Goal: Find specific page/section: Find specific page/section

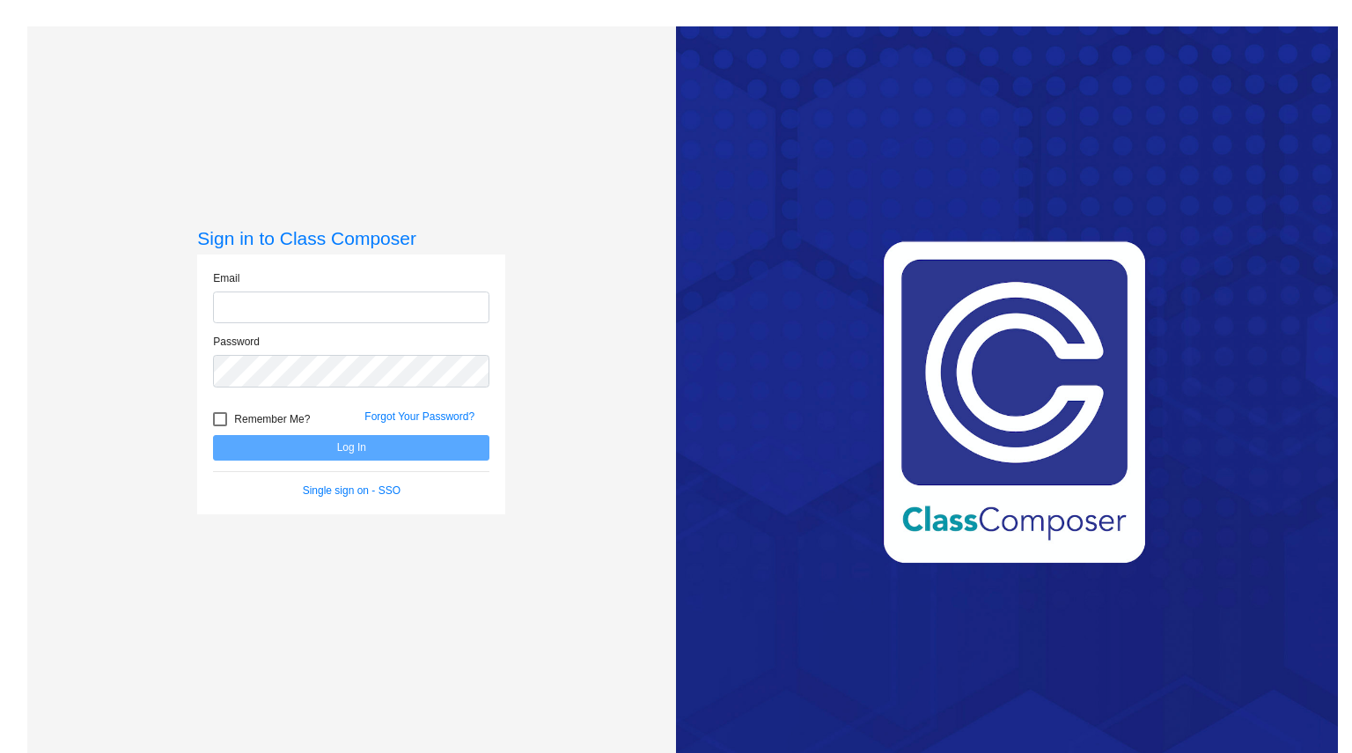
click at [251, 305] on input "email" at bounding box center [351, 307] width 276 height 33
type input "[PERSON_NAME][EMAIL_ADDRESS][PERSON_NAME][PERSON_NAME][DOMAIN_NAME]"
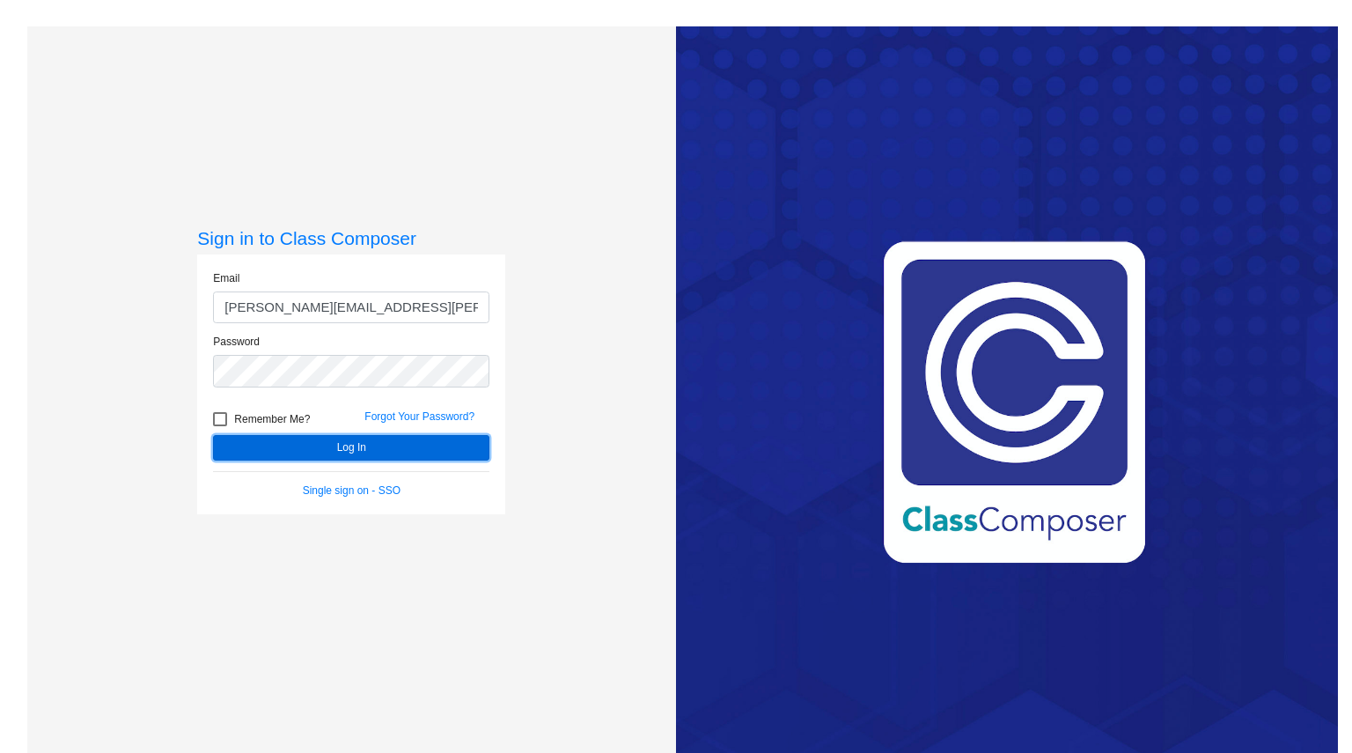
click at [299, 457] on button "Log In" at bounding box center [351, 448] width 276 height 26
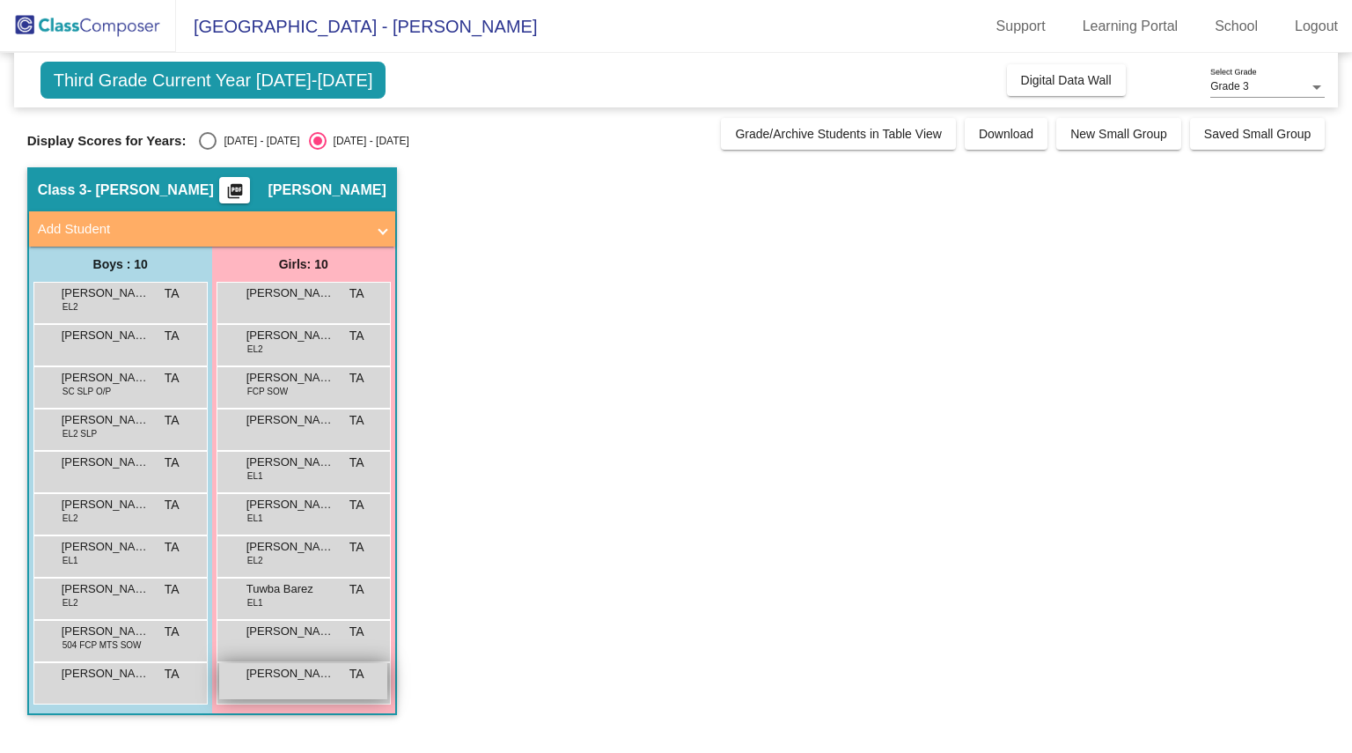
click at [364, 685] on div "[PERSON_NAME] TA lock do_not_disturb_alt" at bounding box center [303, 681] width 168 height 36
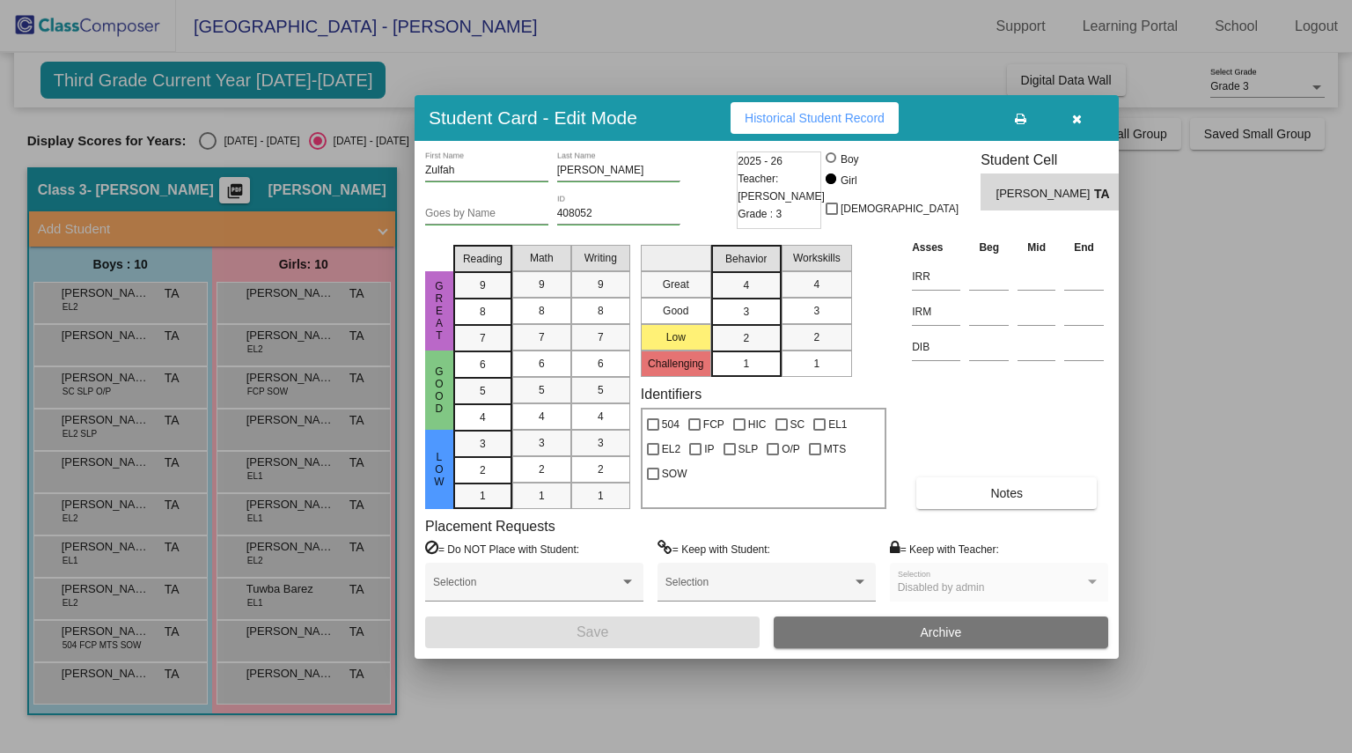
click at [1181, 338] on div at bounding box center [676, 376] width 1352 height 753
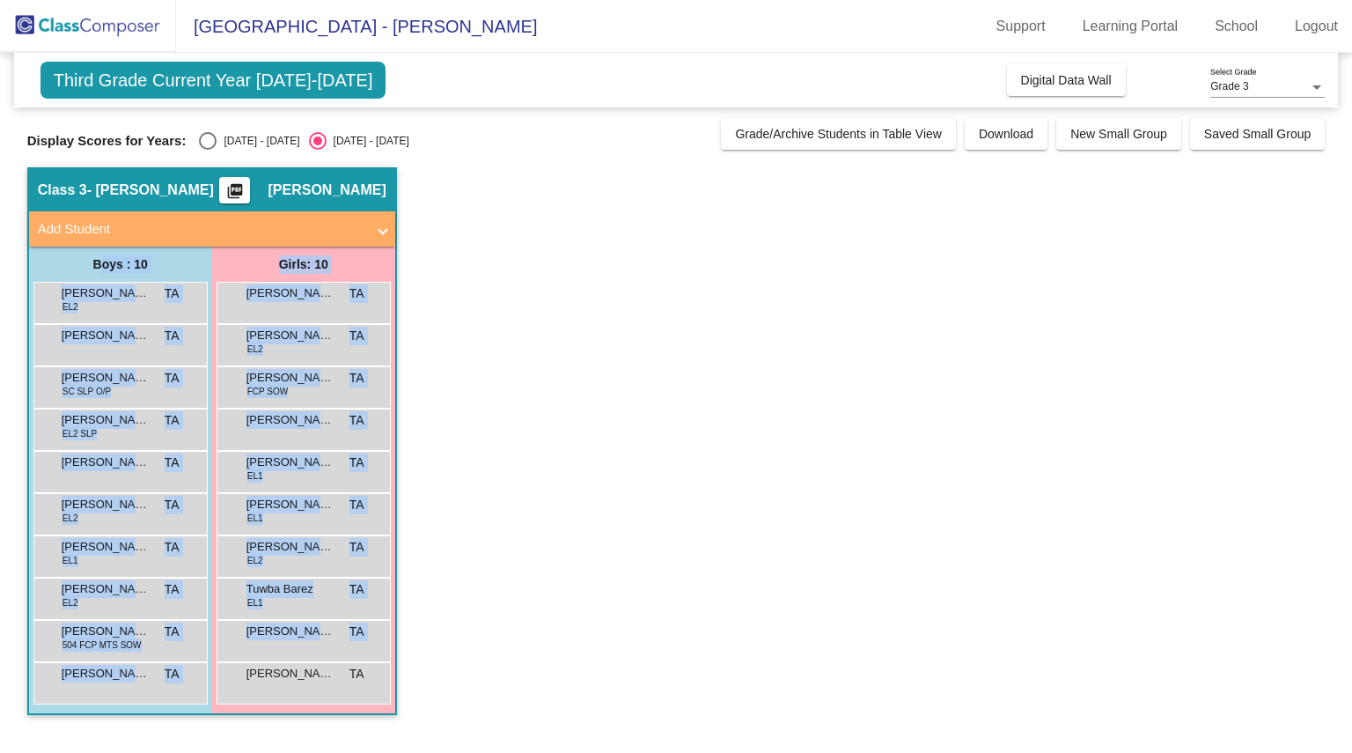
drag, startPoint x: 377, startPoint y: 691, endPoint x: 85, endPoint y: 267, distance: 515.2
click at [0, 0] on div "Boys : 10 [PERSON_NAME] EL2 TA lock do_not_disturb_alt [PERSON_NAME] TA lock do…" at bounding box center [0, 0] width 0 height 0
copy div "Boys : 10 [PERSON_NAME] EL2 TA lock do_not_disturb_alt [PERSON_NAME] TA lock do…"
click at [545, 406] on app-classroom "Class 3 - [PERSON_NAME] picture_as_pdf [PERSON_NAME] Add Student First Name Las…" at bounding box center [676, 449] width 1298 height 565
click at [514, 327] on app-classroom "Class 3 - [PERSON_NAME] picture_as_pdf [PERSON_NAME] Add Student First Name Las…" at bounding box center [676, 449] width 1298 height 565
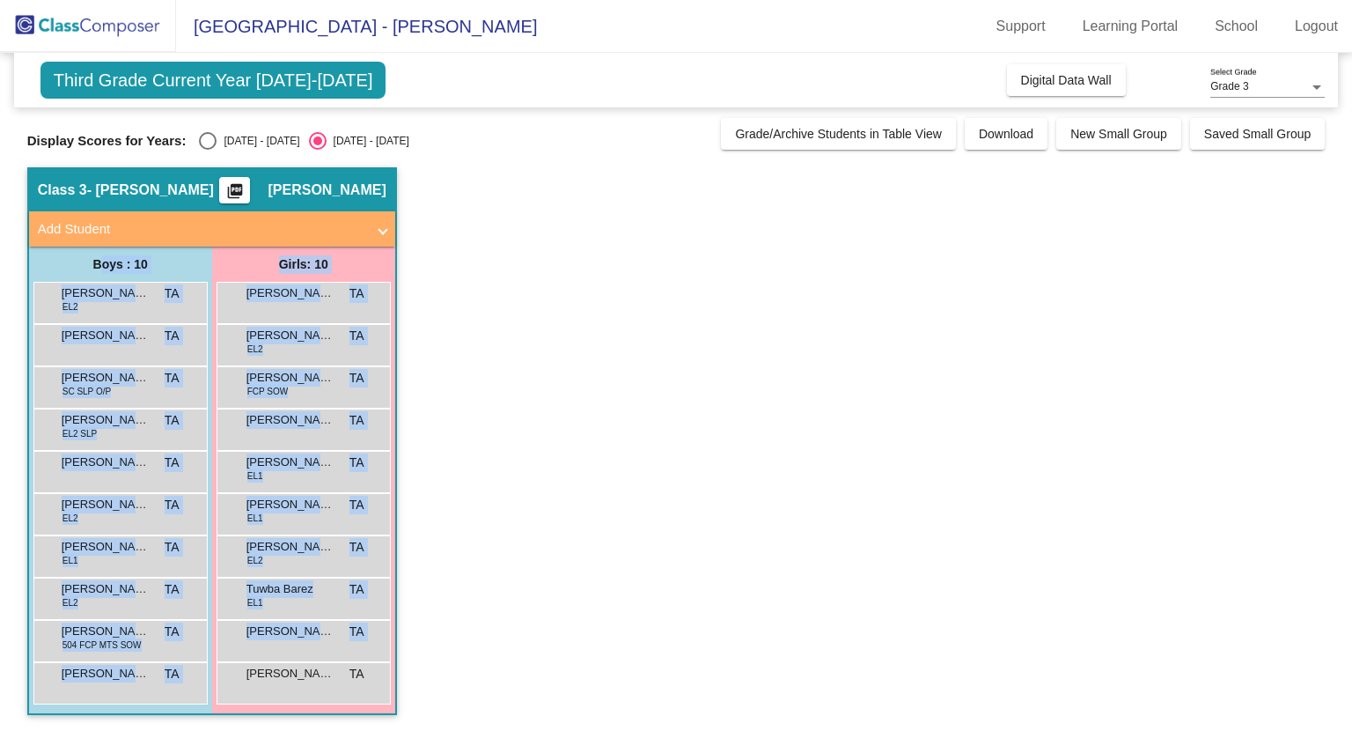
click at [499, 276] on app-classroom "Class 3 - [PERSON_NAME] picture_as_pdf [PERSON_NAME] Add Student First Name Las…" at bounding box center [676, 449] width 1298 height 565
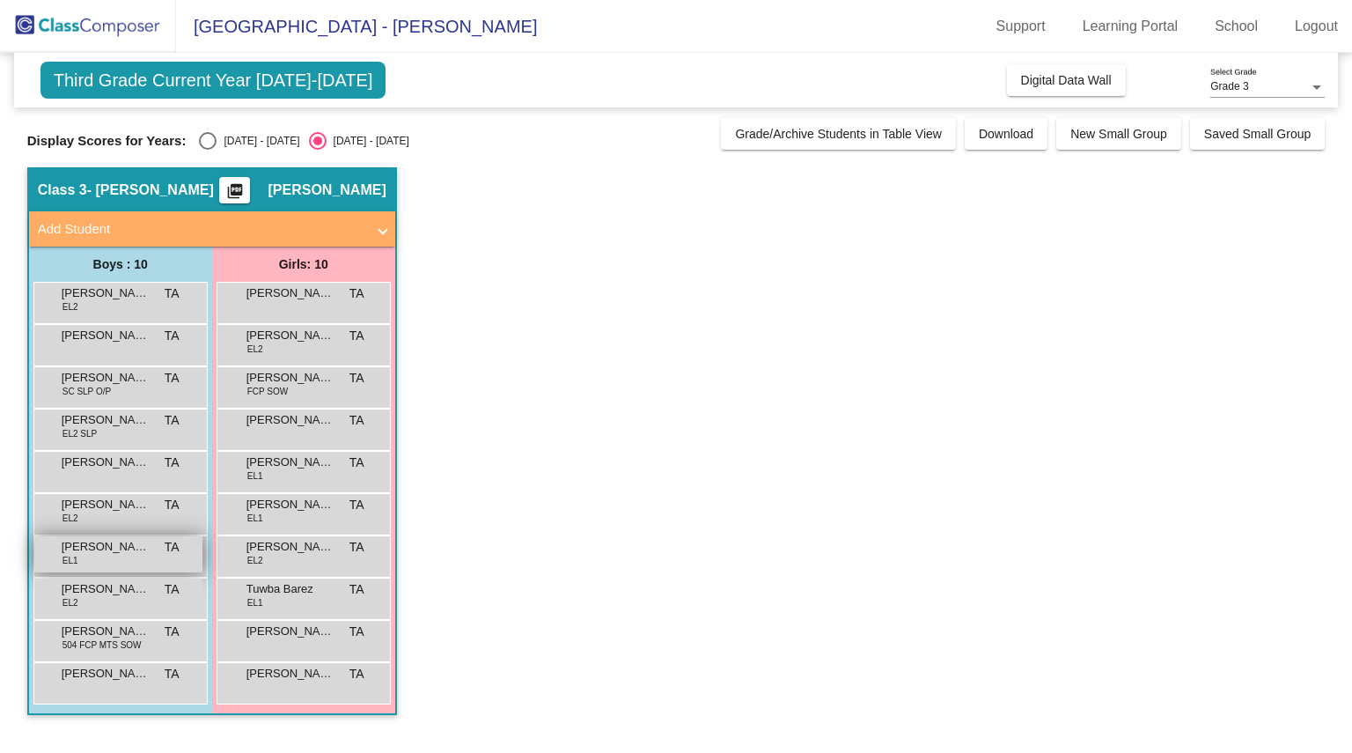
click at [133, 540] on span "[PERSON_NAME]" at bounding box center [106, 547] width 88 height 18
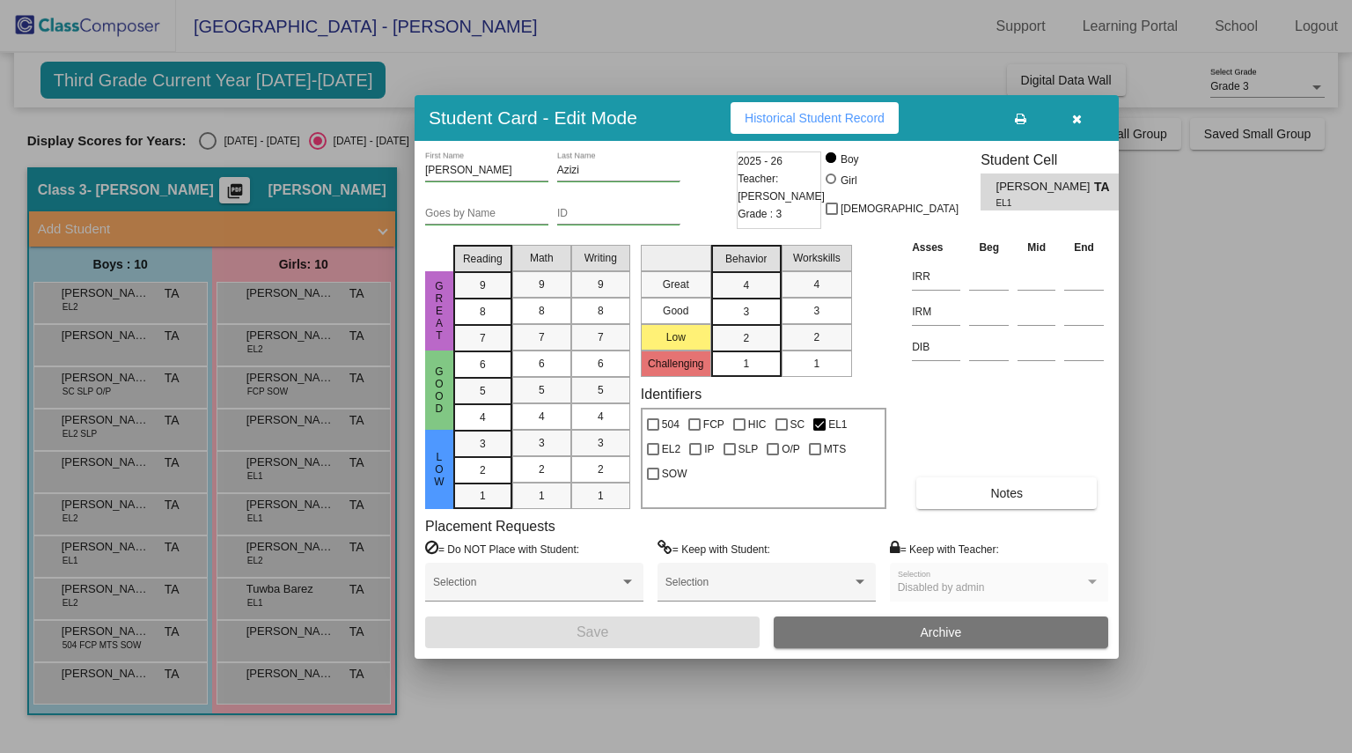
click at [1070, 114] on button "button" at bounding box center [1076, 118] width 56 height 32
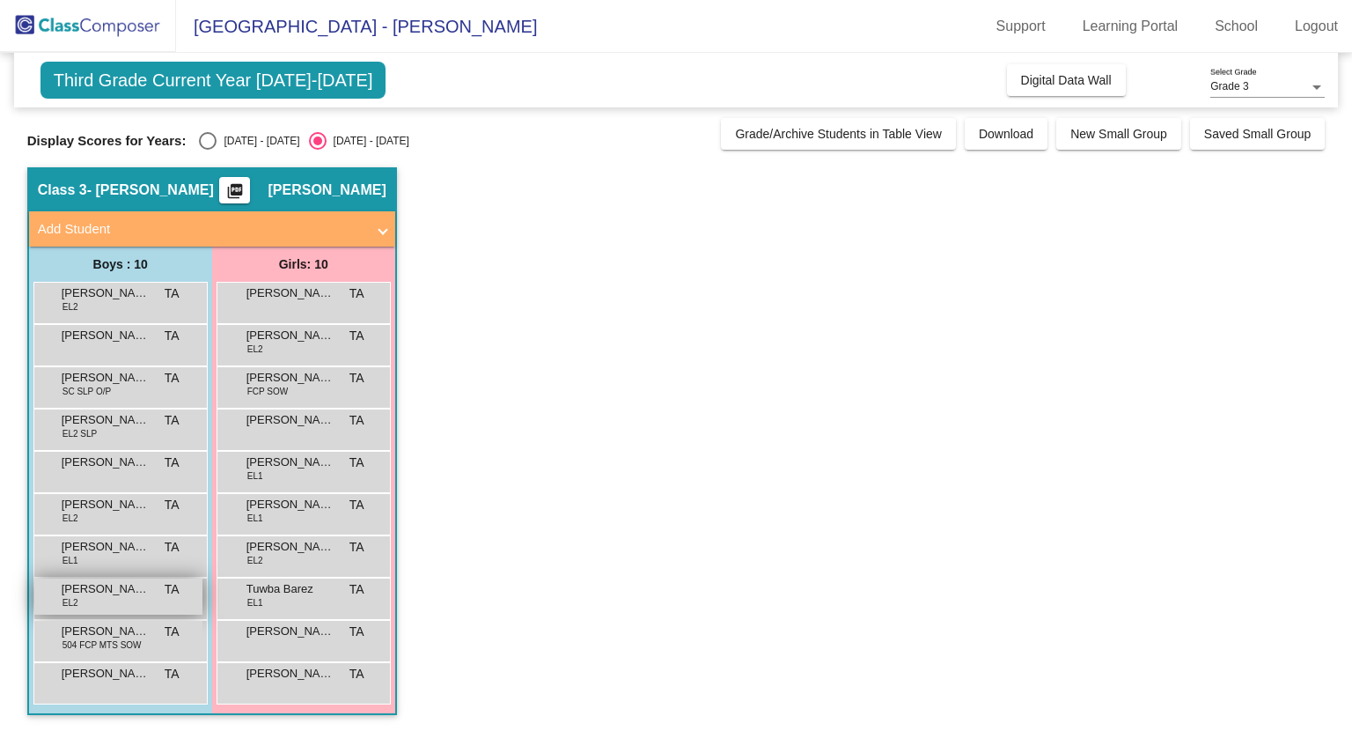
click at [105, 607] on div "[PERSON_NAME] EL2 TA lock do_not_disturb_alt" at bounding box center [118, 596] width 168 height 36
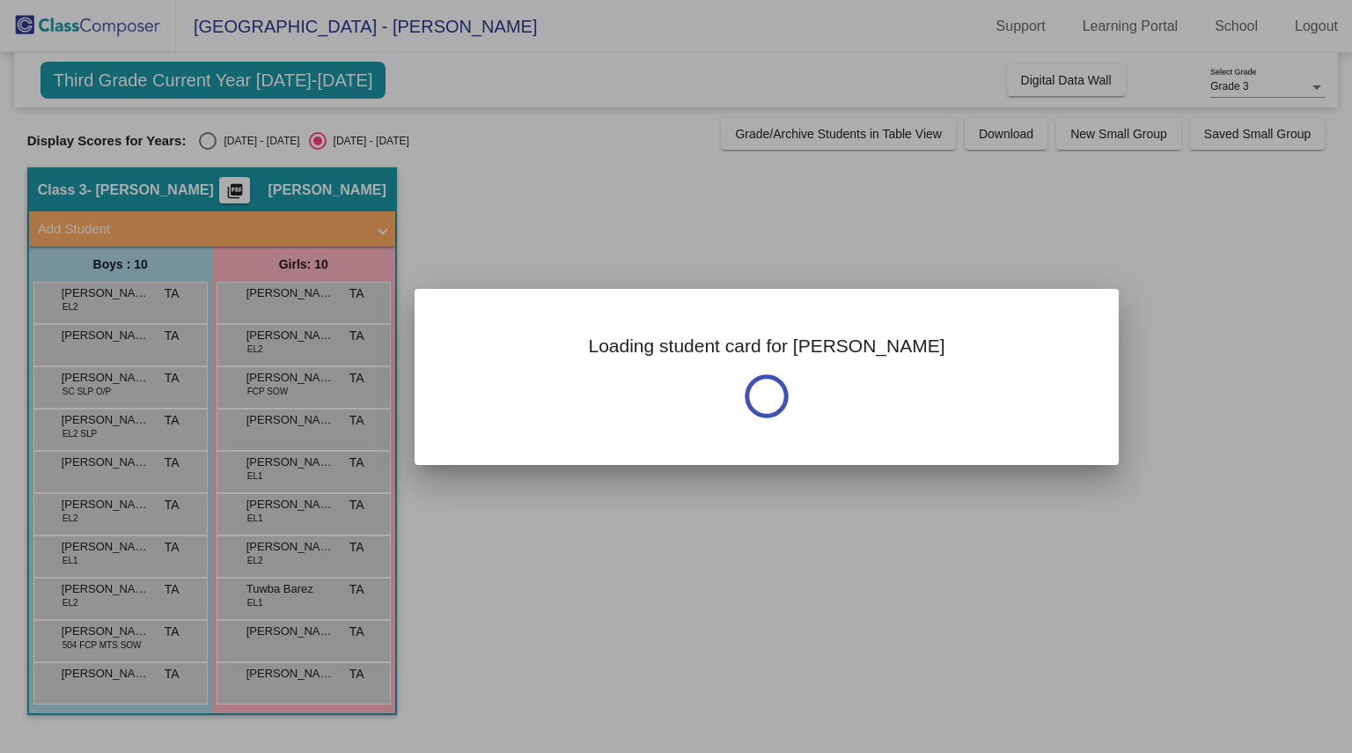
click at [105, 607] on div at bounding box center [676, 376] width 1352 height 753
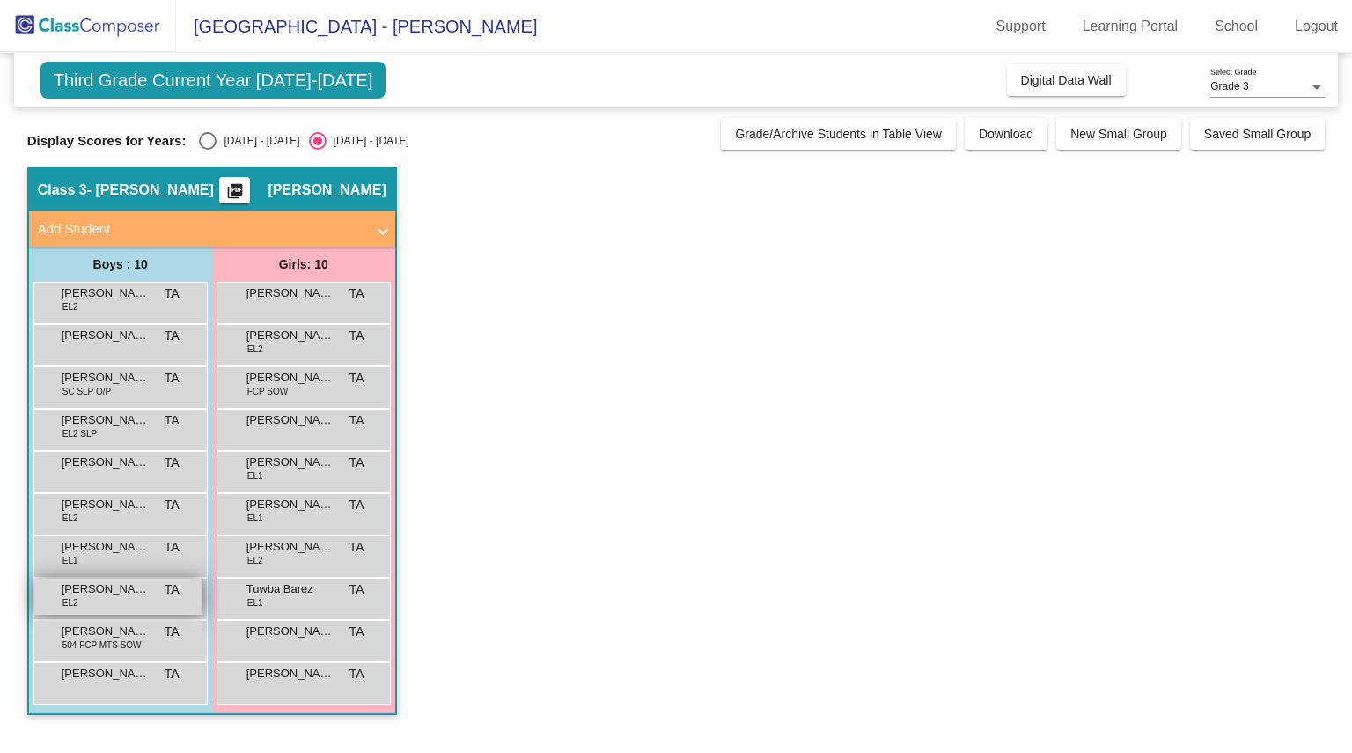
click at [106, 596] on span "[PERSON_NAME]" at bounding box center [106, 589] width 88 height 18
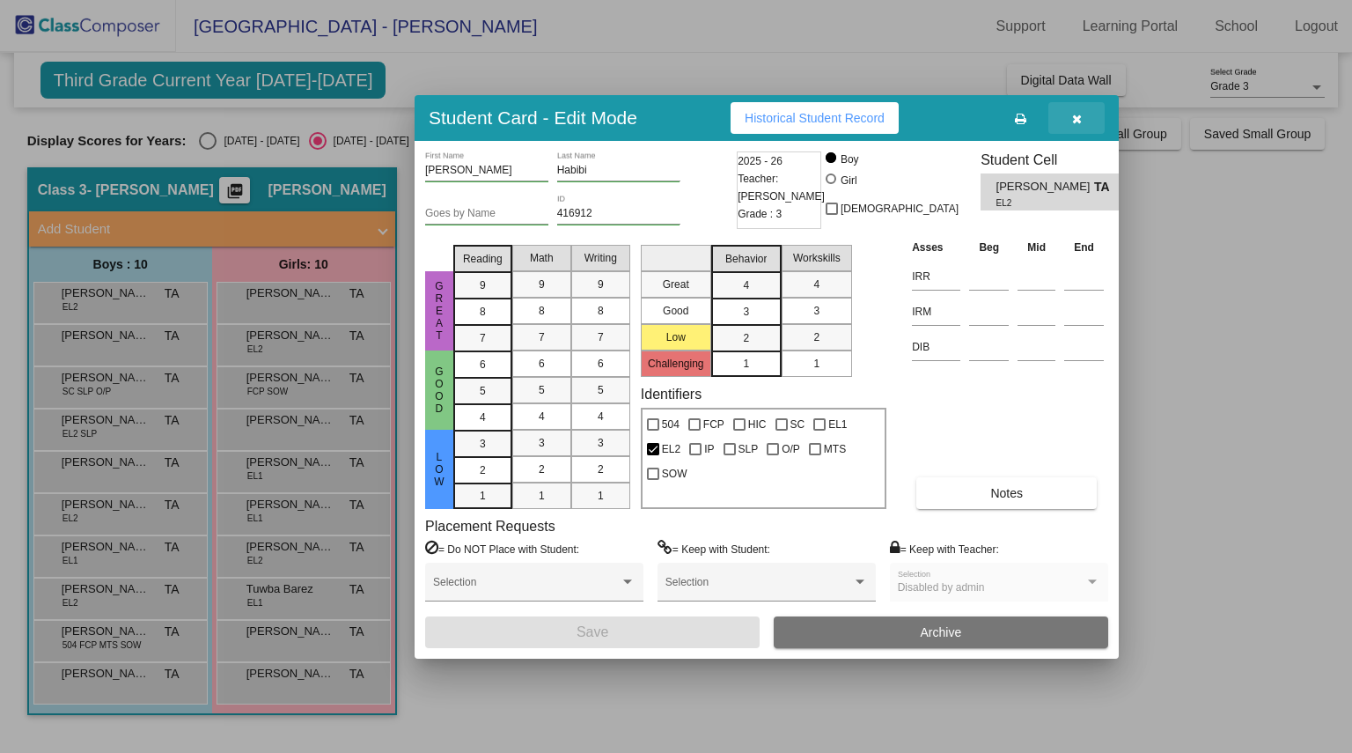
click at [1077, 118] on icon "button" at bounding box center [1077, 119] width 10 height 12
